Goal: Find specific page/section: Find specific page/section

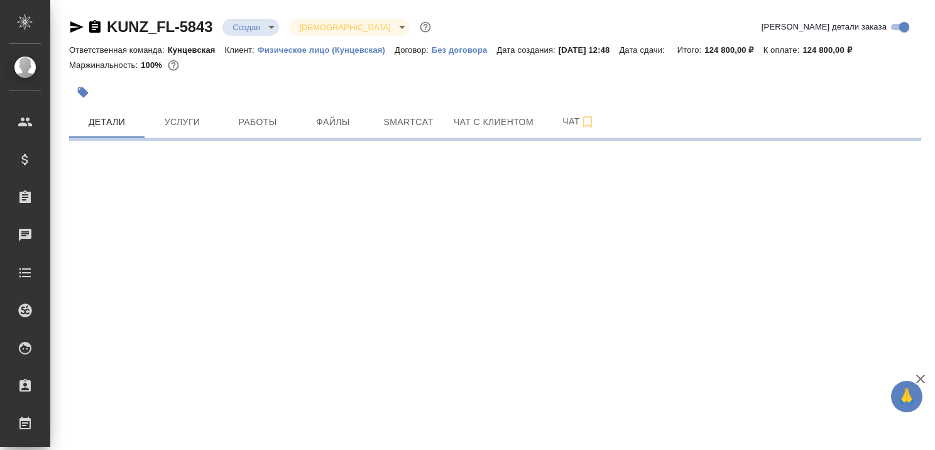
select select "RU"
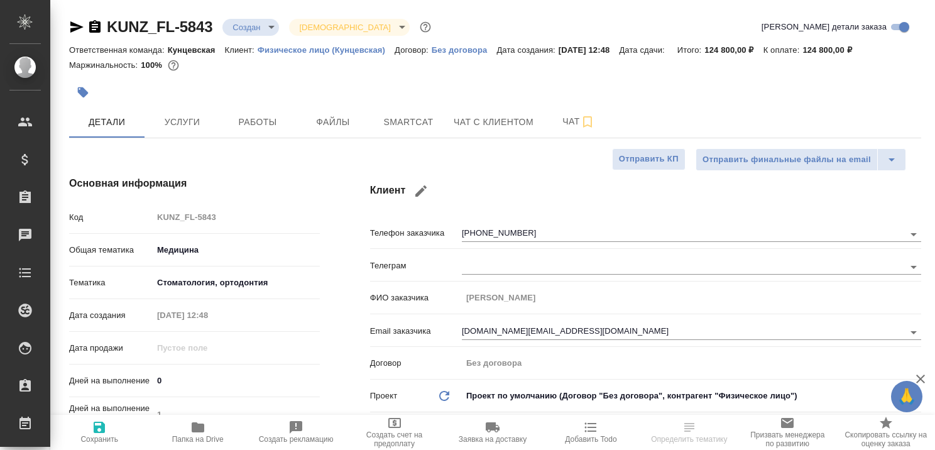
type textarea "x"
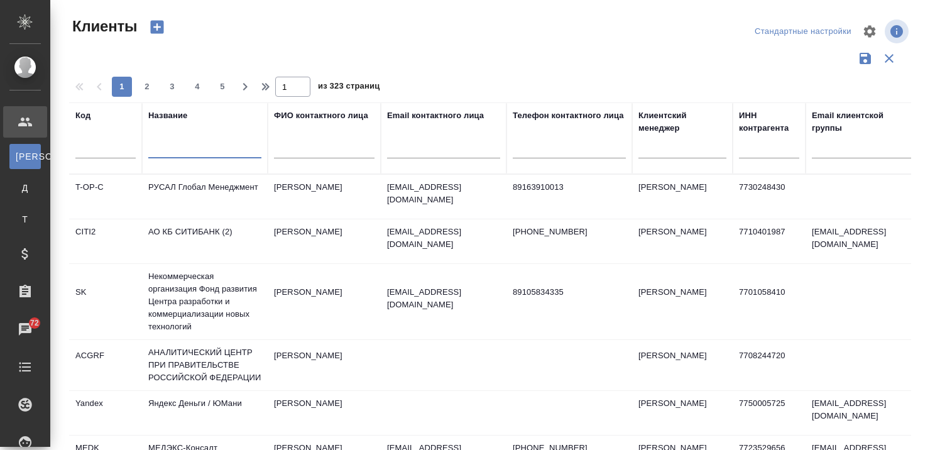
select select "RU"
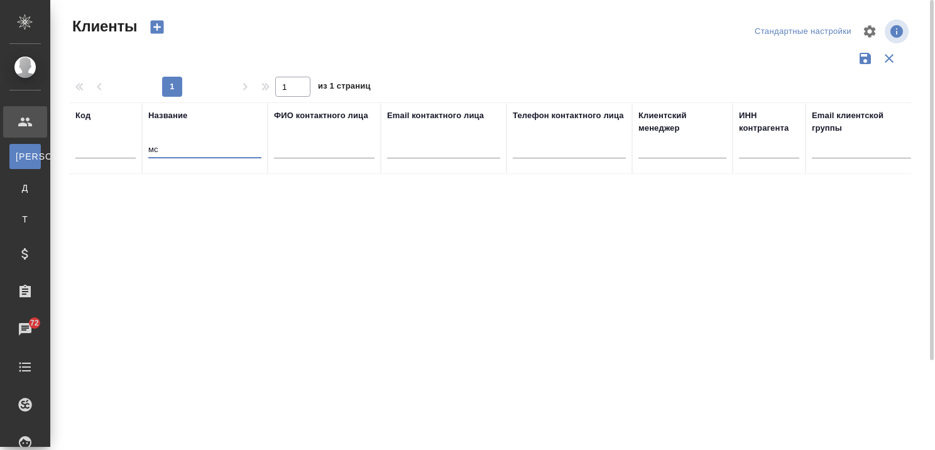
type input "м"
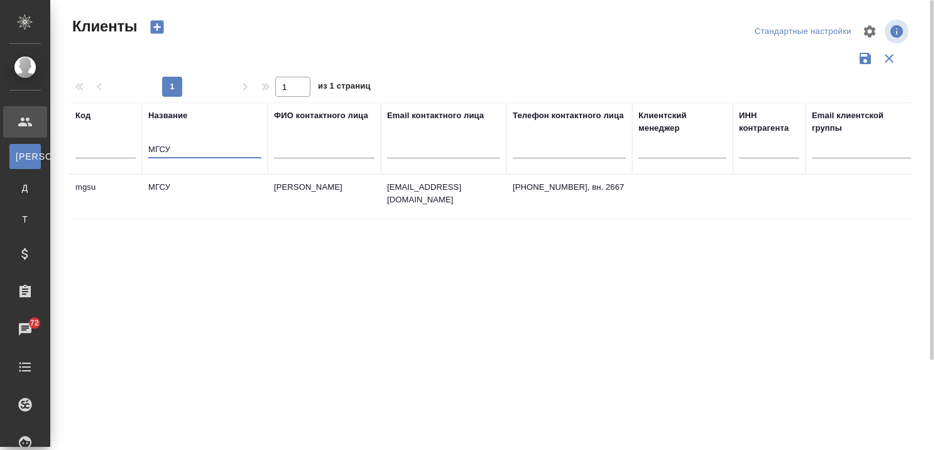
type input "МГСУ"
click at [174, 187] on td "МГСУ" at bounding box center [205, 197] width 126 height 44
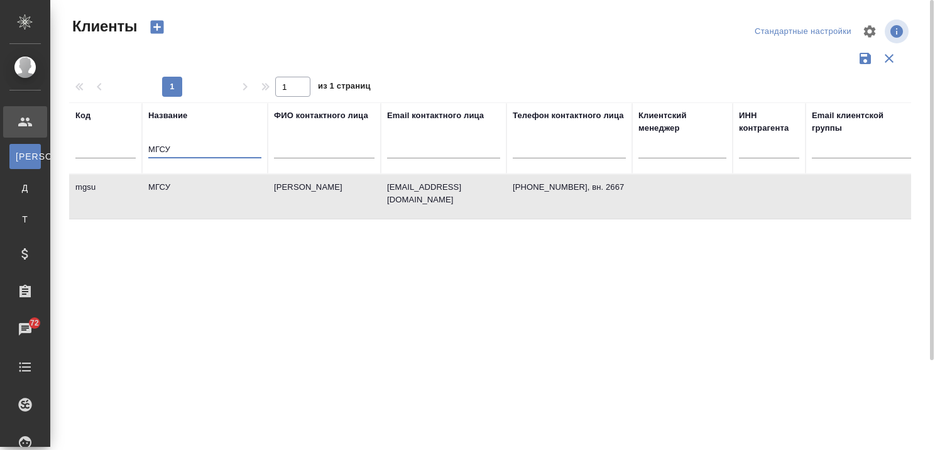
drag, startPoint x: 203, startPoint y: 150, endPoint x: 83, endPoint y: 151, distance: 120.1
click at [84, 151] on tr "Код Название МГСУ ФИО контактного лица Email контактного лица Телефон контактно…" at bounding box center [544, 138] width 950 height 72
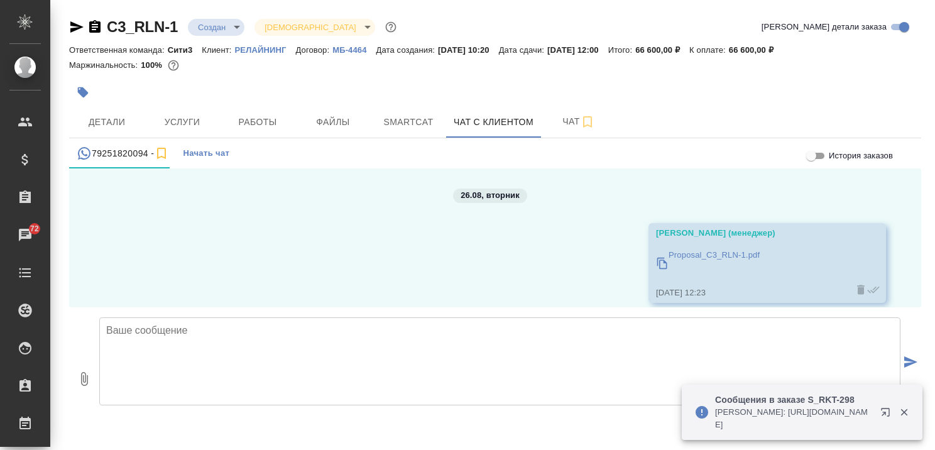
scroll to position [822, 0]
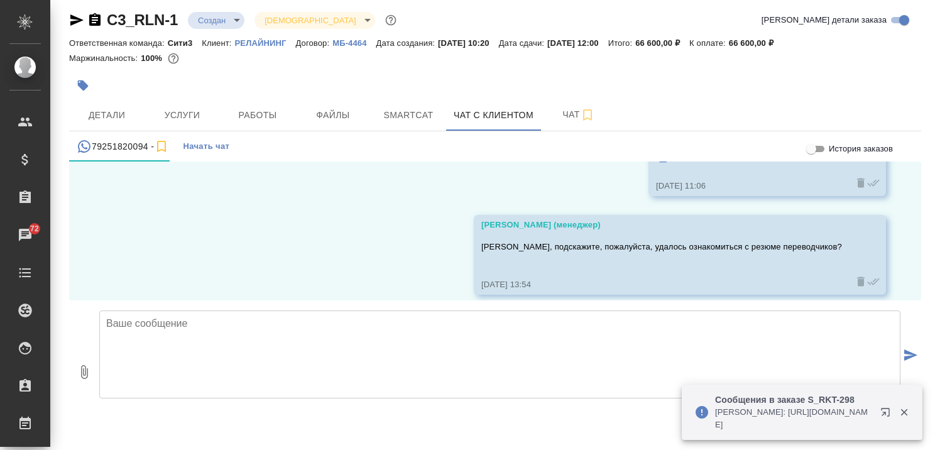
click at [363, 340] on textarea at bounding box center [499, 355] width 801 height 88
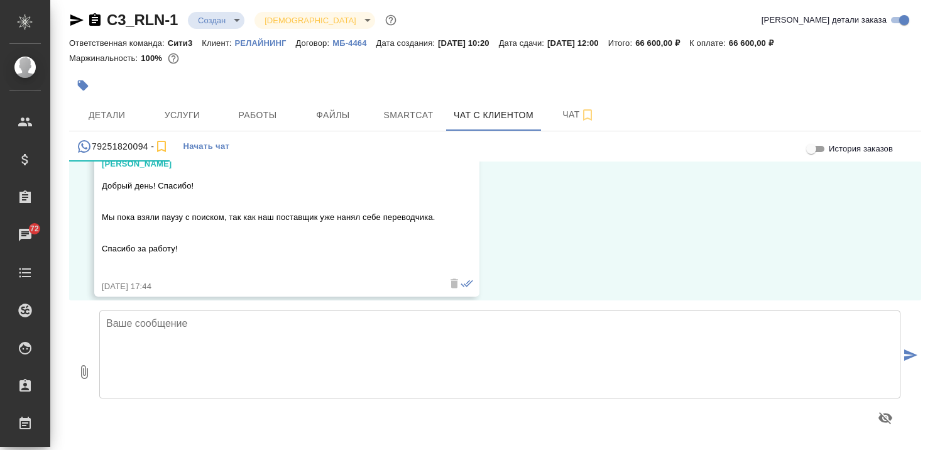
scroll to position [984, 0]
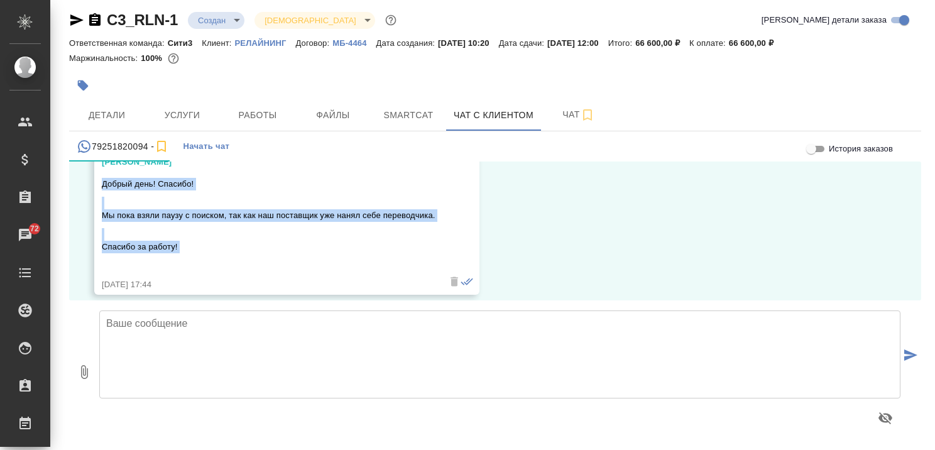
drag, startPoint x: 103, startPoint y: 170, endPoint x: 193, endPoint y: 243, distance: 115.7
click at [193, 243] on div "Добрый день! Спасибо! Мы пока взяли паузу с поиском, так как наш поставщик уже …" at bounding box center [269, 223] width 334 height 97
copy div "Добрый день! Спасибо! Мы пока взяли паузу с поиском, так как наш поставщик уже …"
click at [327, 337] on textarea at bounding box center [499, 355] width 801 height 88
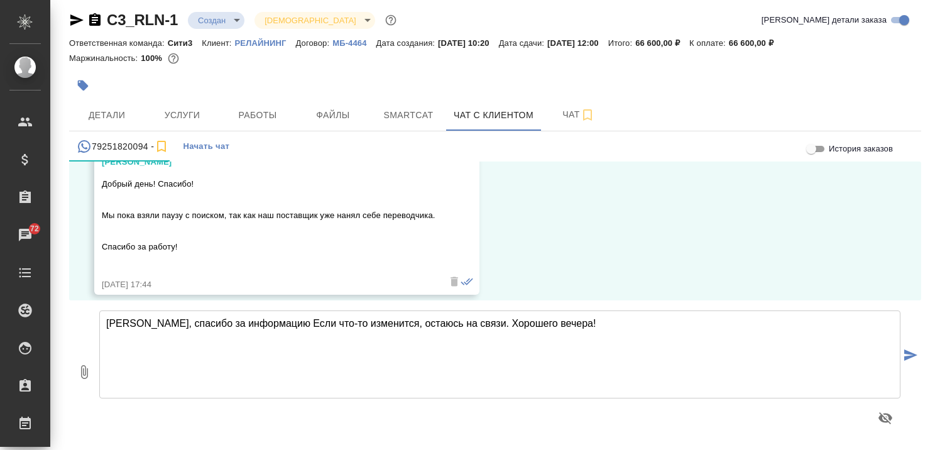
type textarea "Таисия, спасибо за информацию Если что-то изменится, остаюсь на связи. Хорошего…"
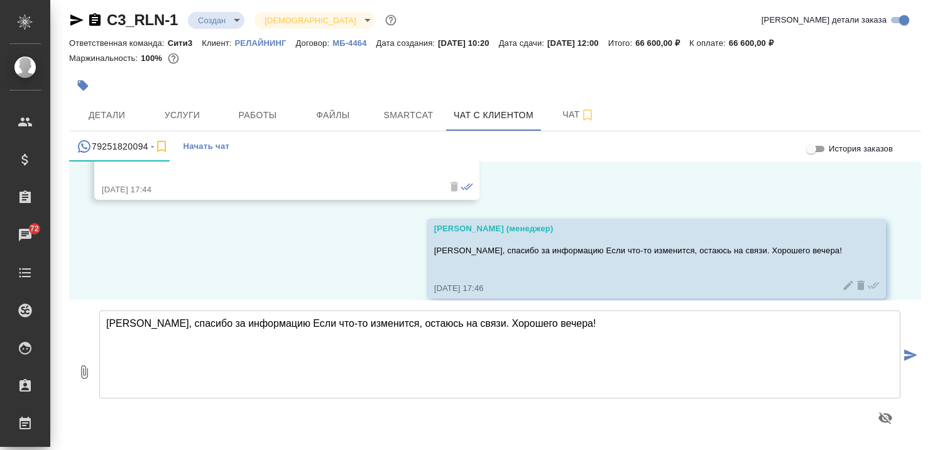
scroll to position [1083, 0]
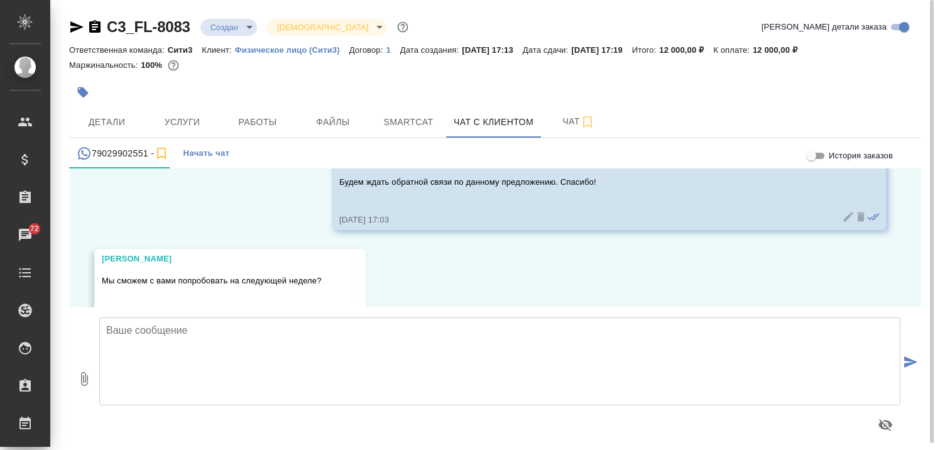
scroll to position [2264, 0]
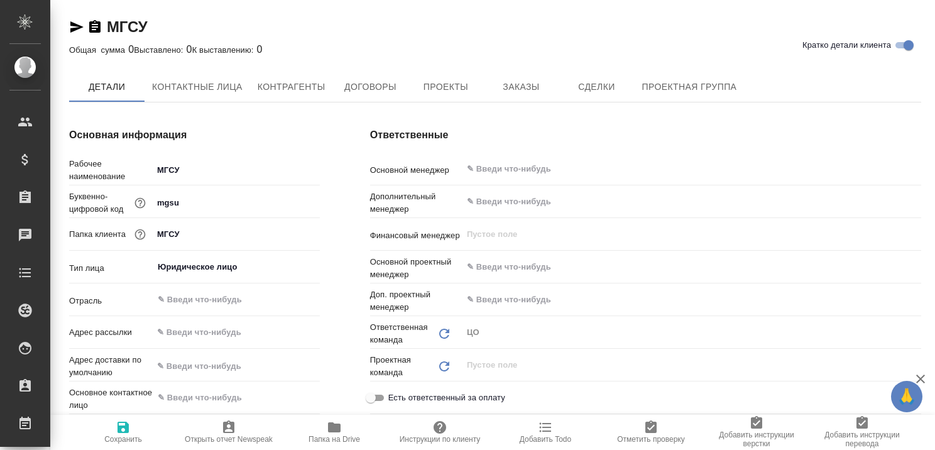
type textarea "x"
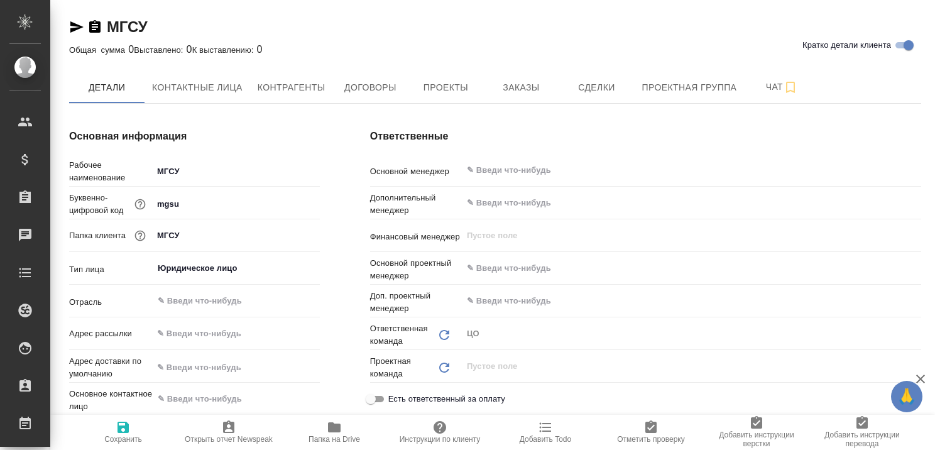
type textarea "x"
click at [206, 84] on span "Контактные лица" at bounding box center [197, 88] width 91 height 16
select select "RU"
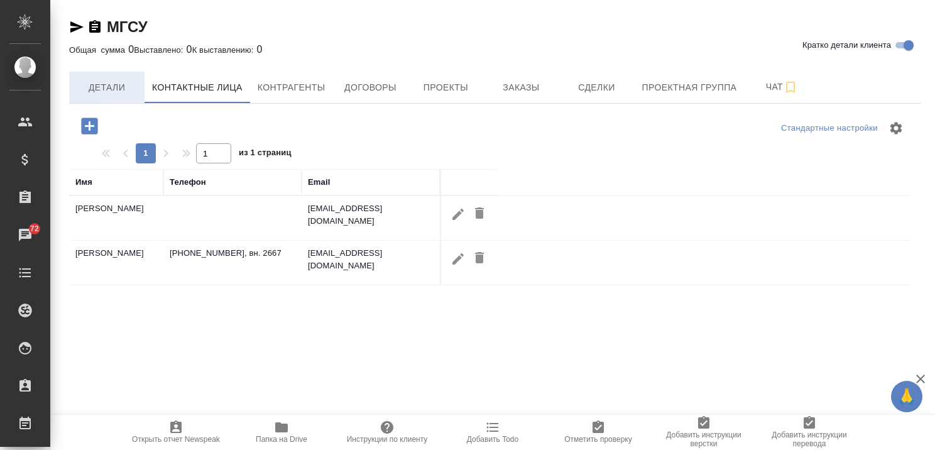
click at [103, 86] on span "Детали" at bounding box center [107, 88] width 60 height 16
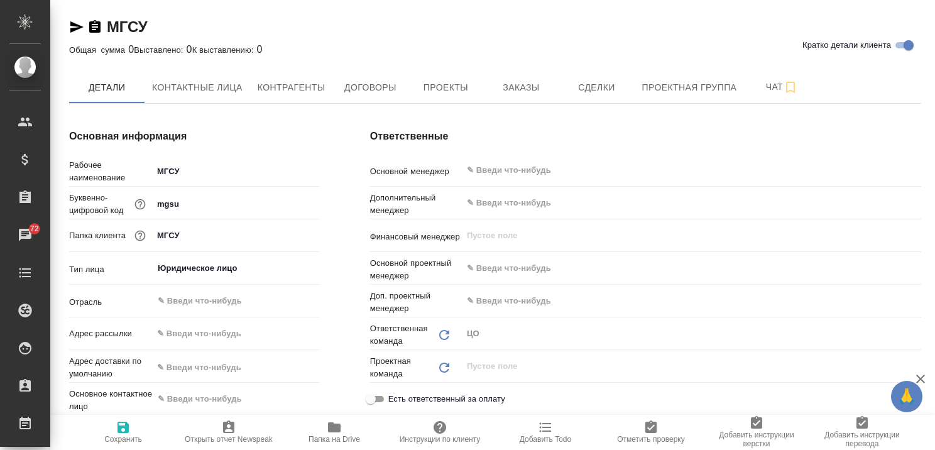
type textarea "x"
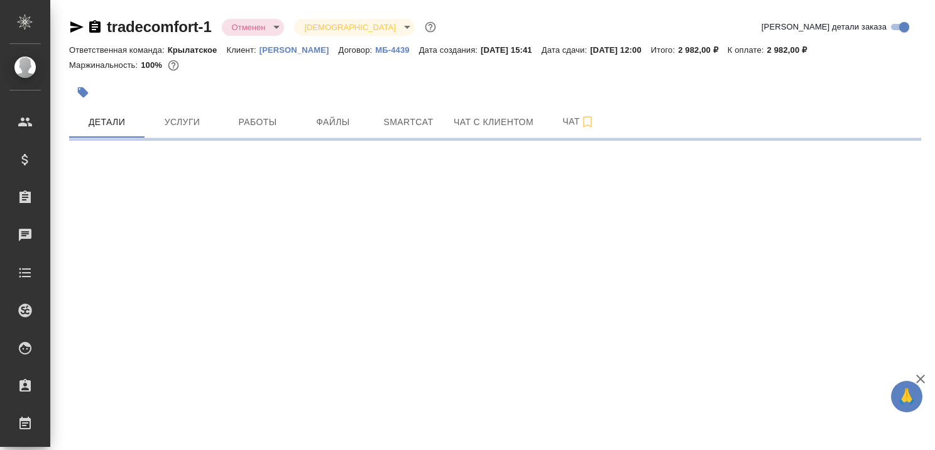
select select "RU"
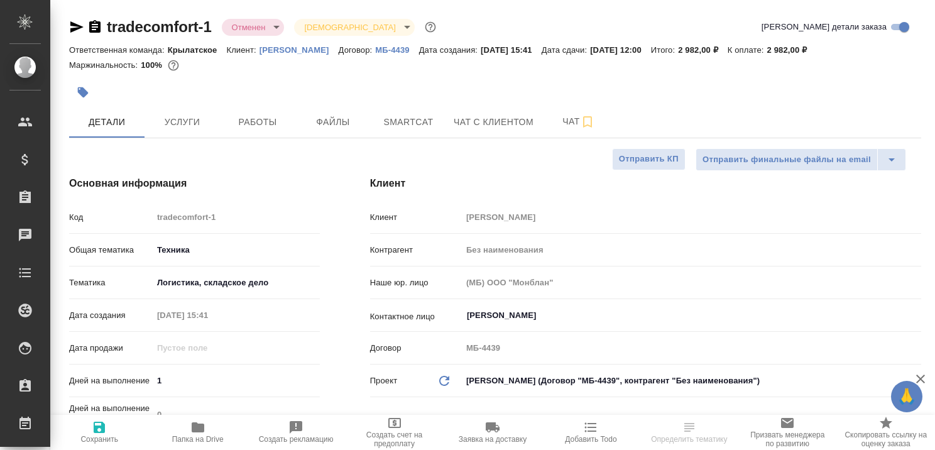
type textarea "x"
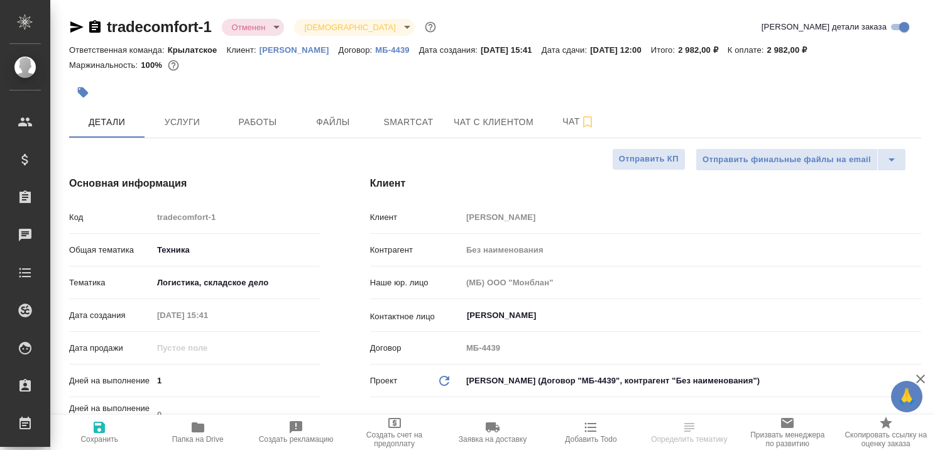
type textarea "x"
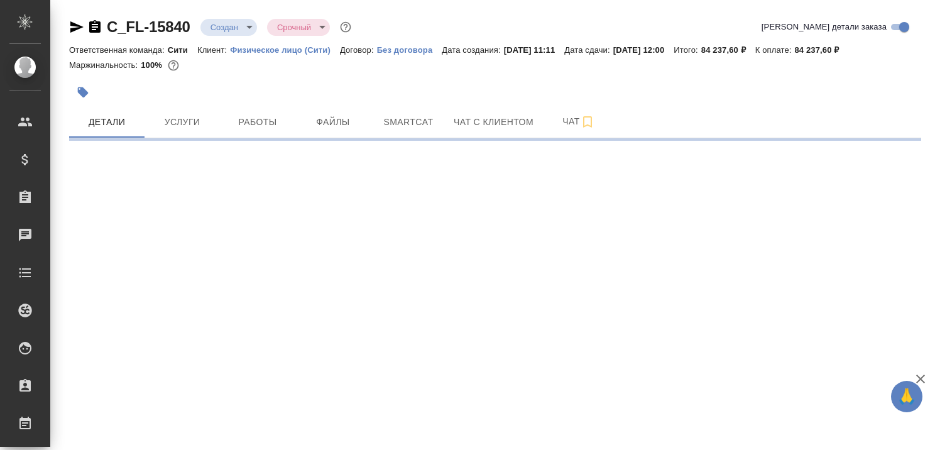
select select "RU"
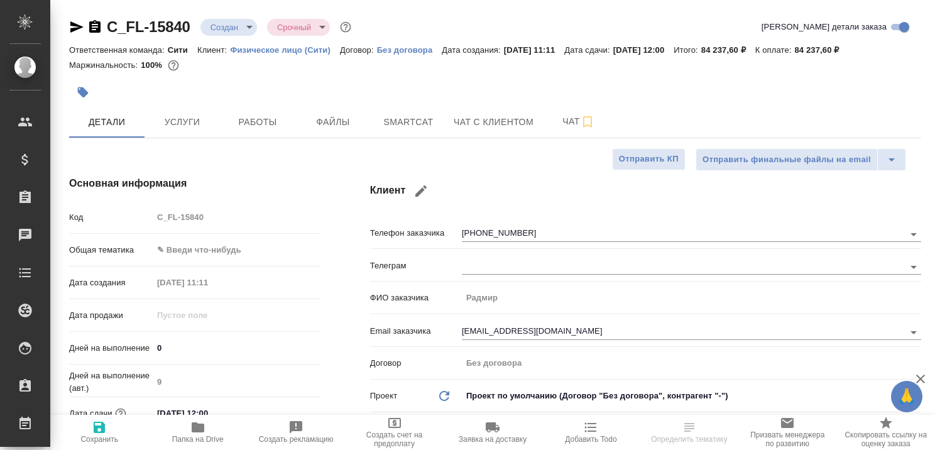
type textarea "x"
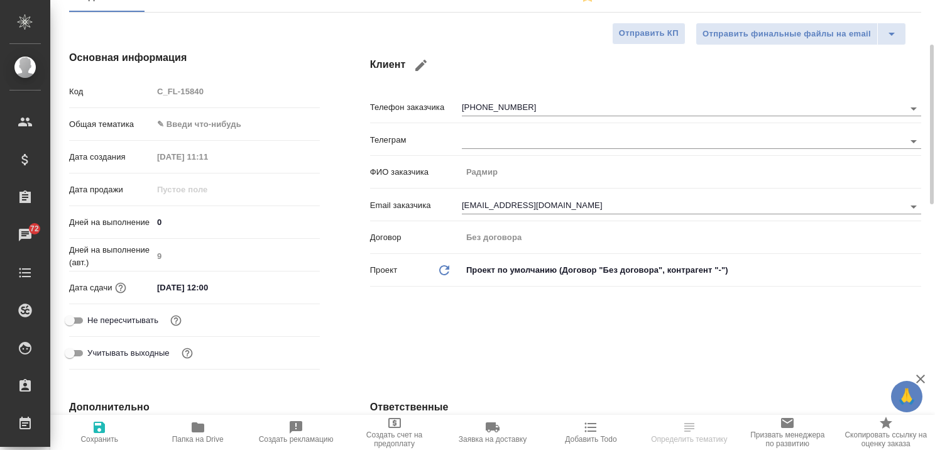
scroll to position [314, 0]
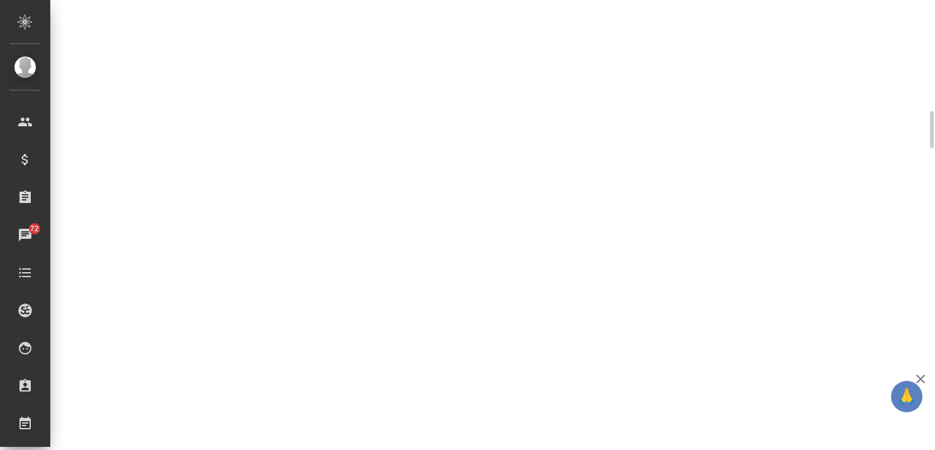
select select "RU"
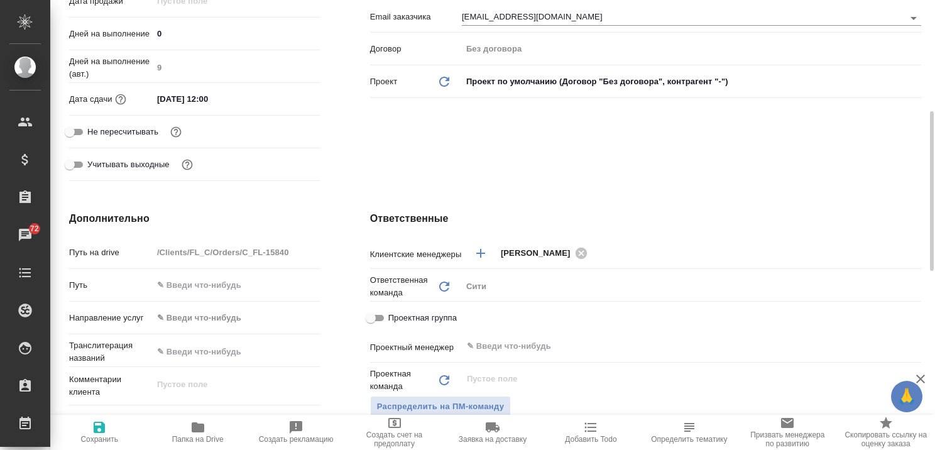
type textarea "x"
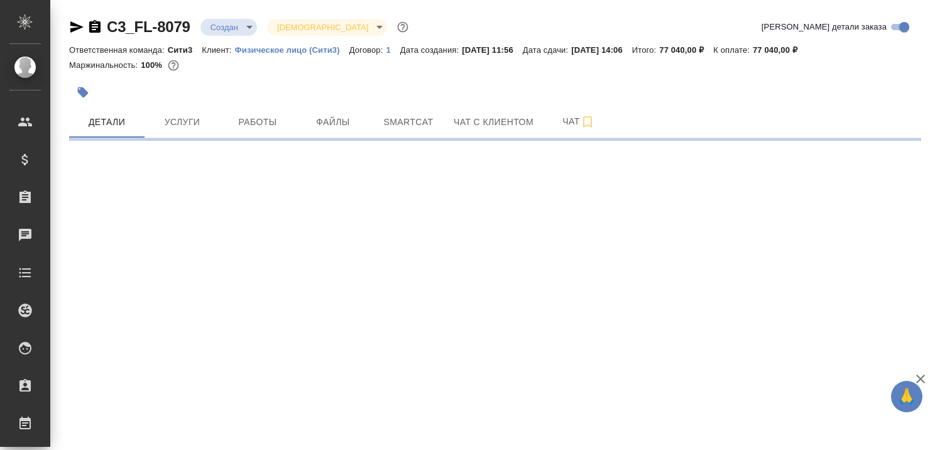
select select "RU"
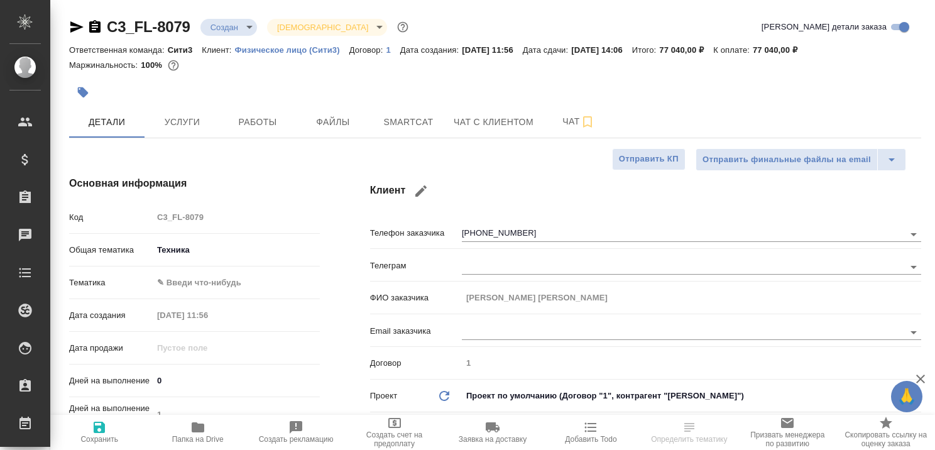
type textarea "x"
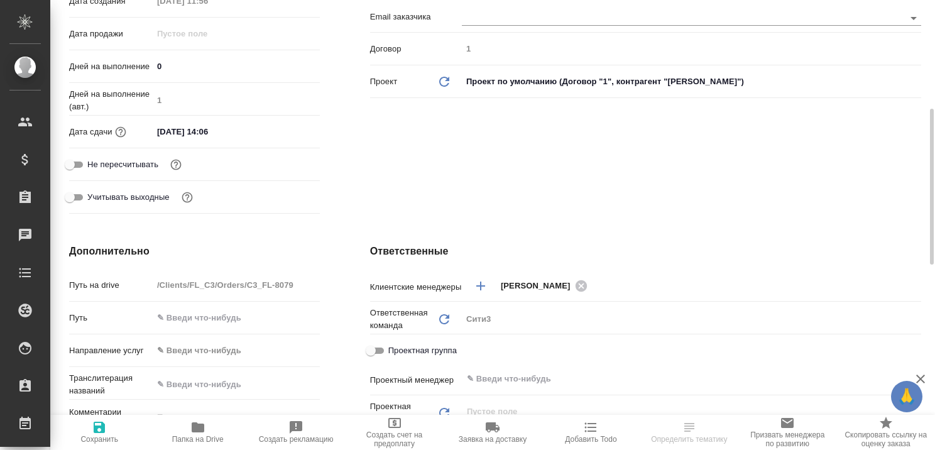
scroll to position [126, 0]
